Goal: Manage account settings

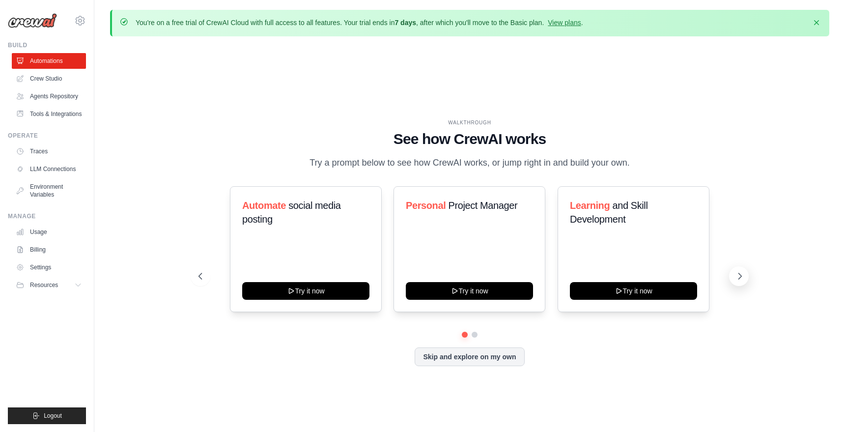
click at [745, 280] on icon at bounding box center [740, 276] width 10 height 10
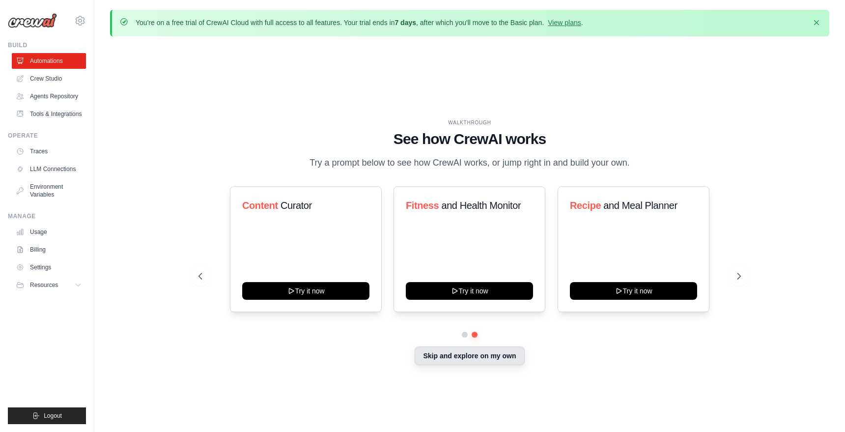
click at [467, 358] on button "Skip and explore on my own" at bounding box center [470, 355] width 110 height 19
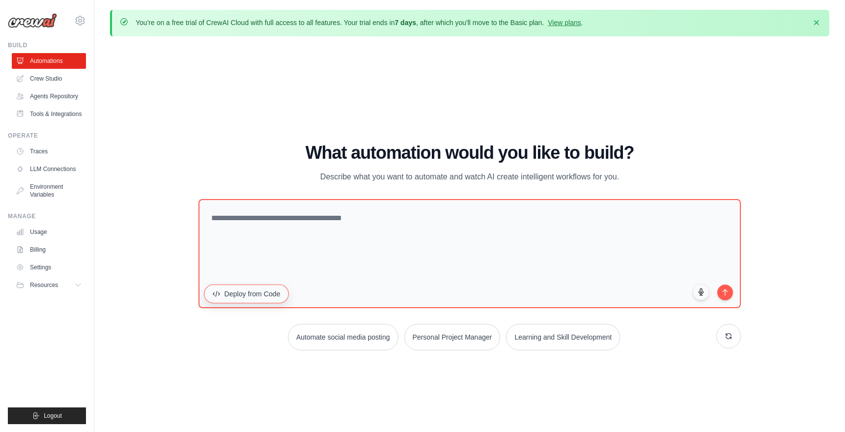
click at [264, 293] on button "Deploy from Code" at bounding box center [246, 293] width 85 height 19
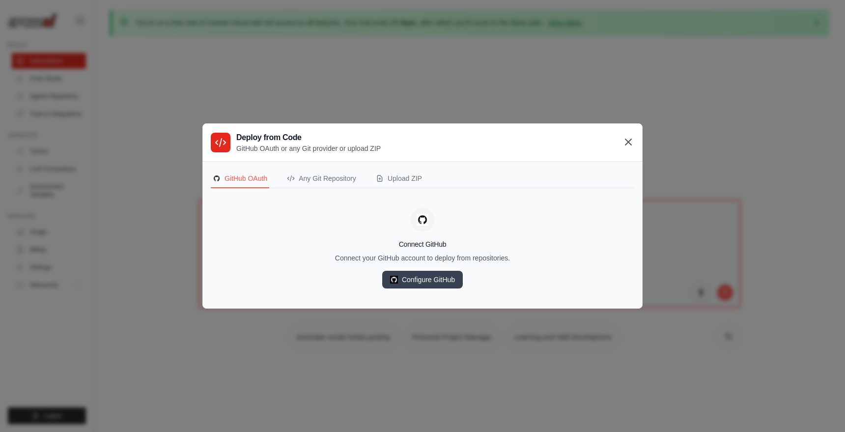
click at [628, 143] on icon at bounding box center [629, 142] width 12 height 12
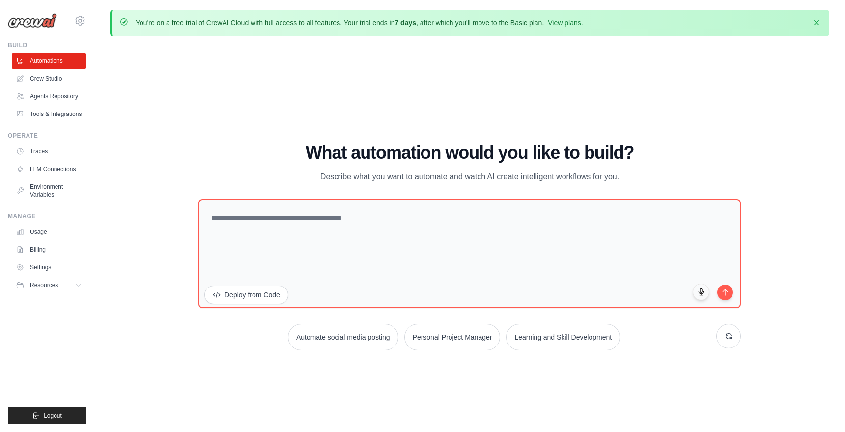
drag, startPoint x: 614, startPoint y: 177, endPoint x: 363, endPoint y: 169, distance: 250.8
click at [363, 169] on div "What automation would you like to build? Describe what you want to automate and…" at bounding box center [470, 163] width 543 height 40
click at [276, 355] on div "WALKTHROUGH See how [PERSON_NAME] works Try a prompt below to see how [PERSON_N…" at bounding box center [470, 250] width 566 height 215
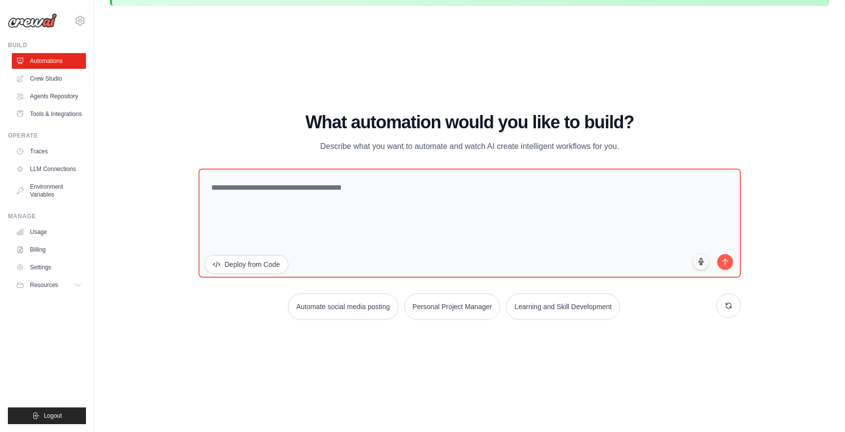
scroll to position [34, 0]
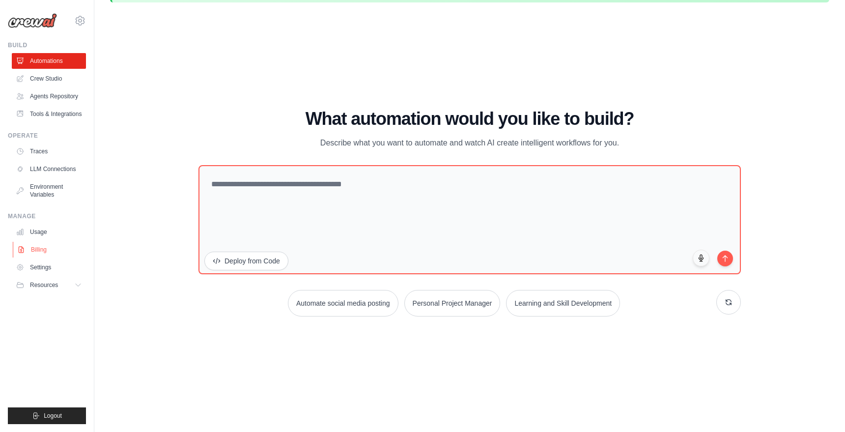
click at [35, 252] on link "Billing" at bounding box center [50, 250] width 74 height 16
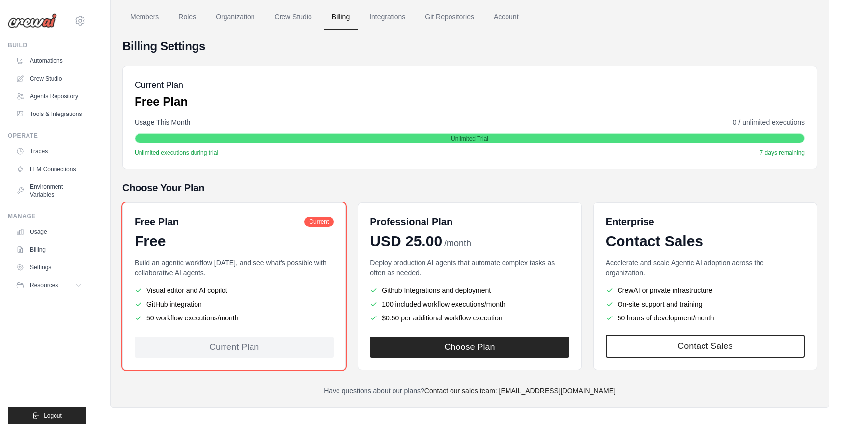
scroll to position [83, 0]
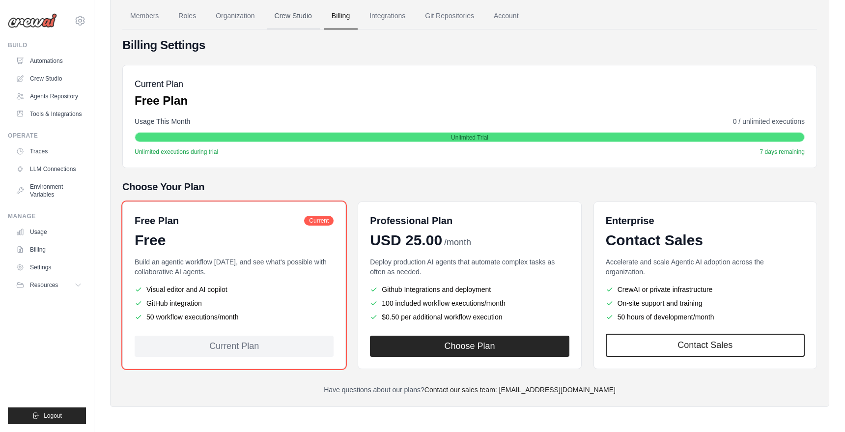
click at [298, 10] on link "Crew Studio" at bounding box center [293, 16] width 53 height 27
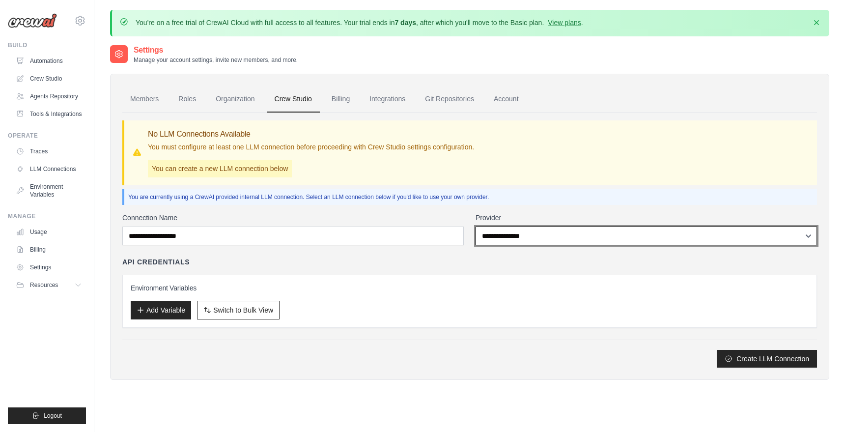
click at [497, 242] on select "**********" at bounding box center [647, 236] width 342 height 19
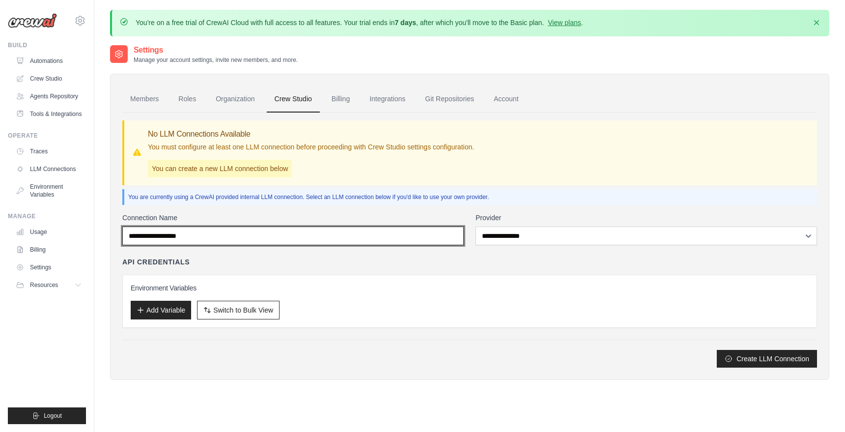
click at [395, 231] on input "Connection Name" at bounding box center [293, 236] width 342 height 19
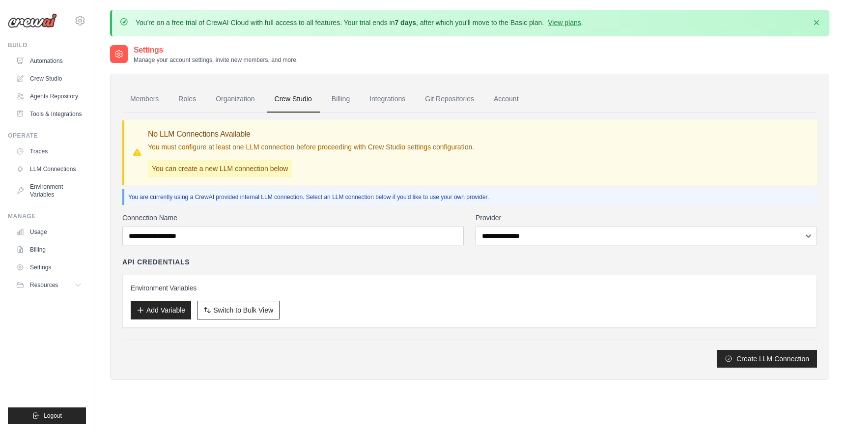
click at [205, 168] on p "You can create a new LLM connection below" at bounding box center [220, 169] width 144 height 18
